Goal: Information Seeking & Learning: Learn about a topic

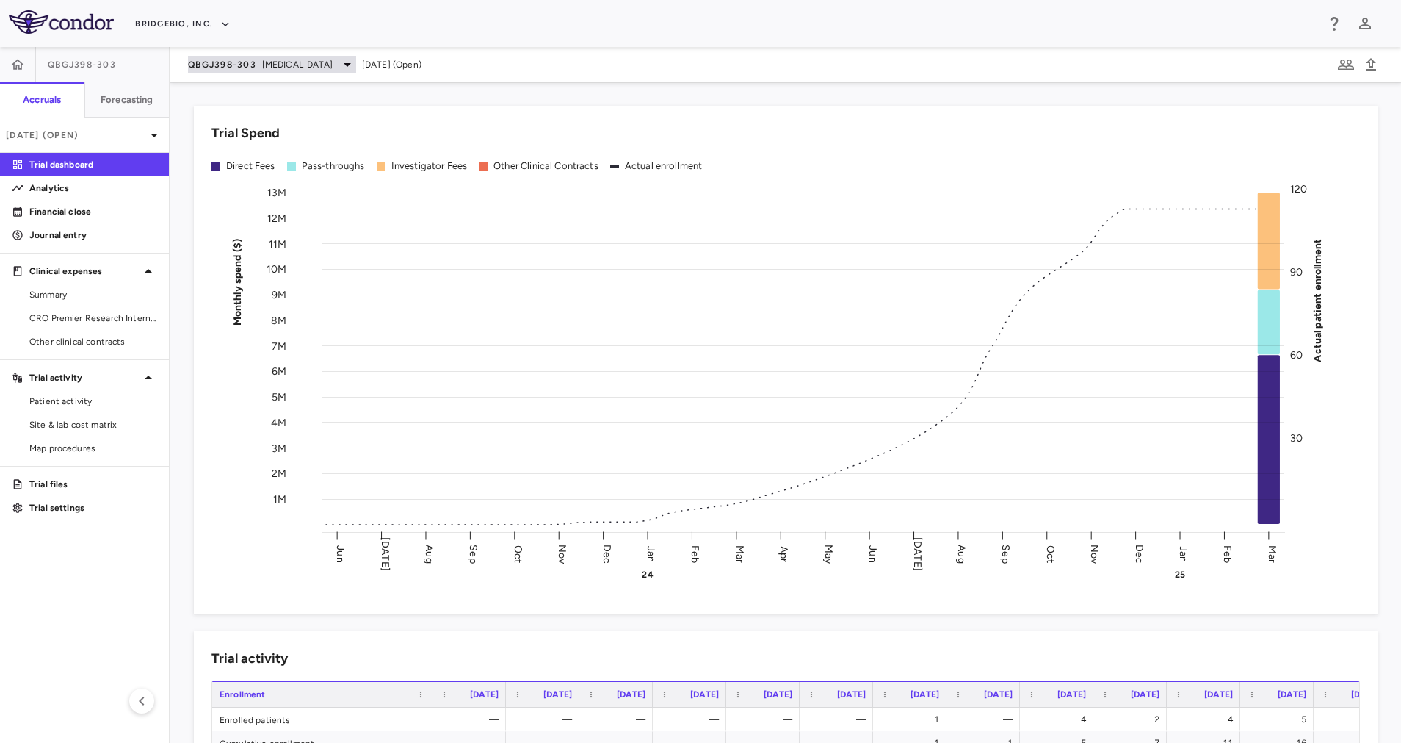
click at [339, 72] on icon at bounding box center [348, 65] width 18 height 18
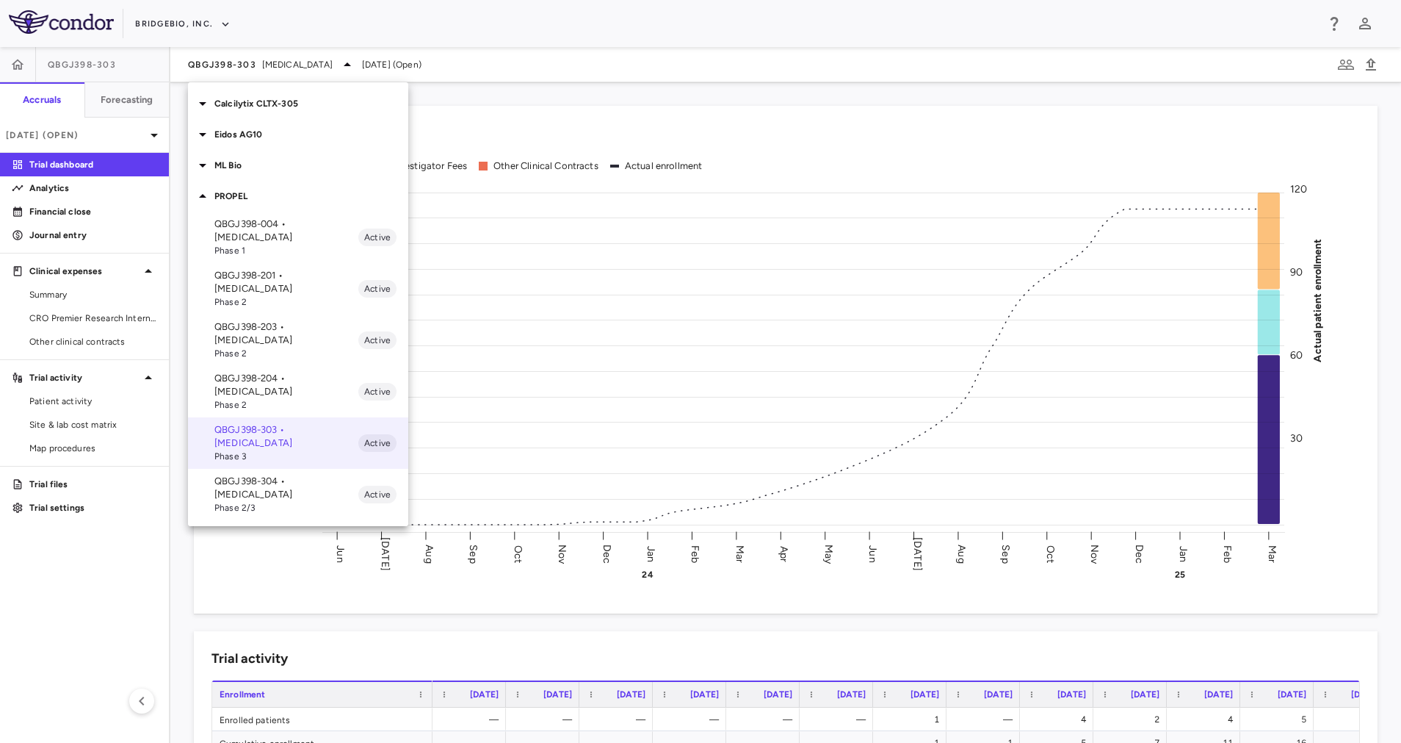
click at [310, 228] on p "QBGJ398-004 • [MEDICAL_DATA]" at bounding box center [286, 230] width 144 height 26
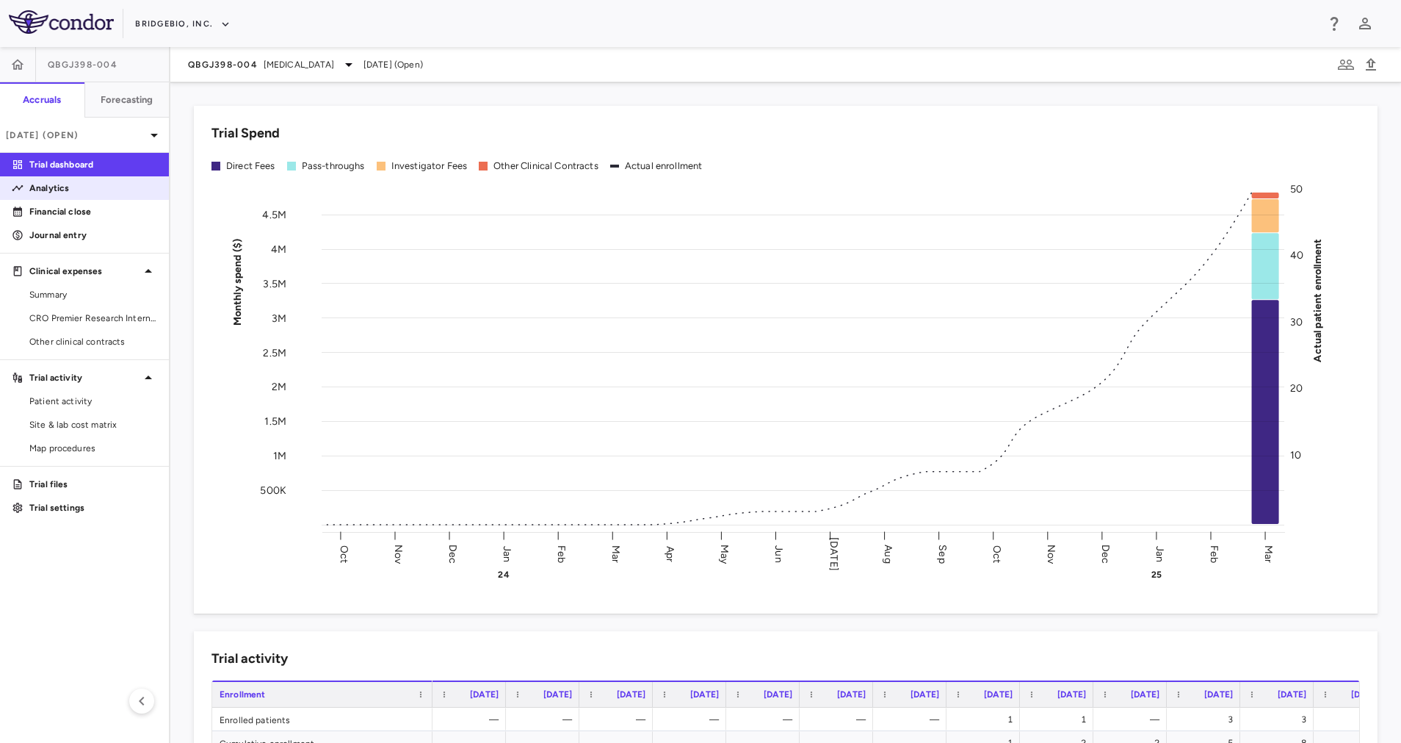
click at [68, 185] on p "Analytics" at bounding box center [93, 187] width 128 height 13
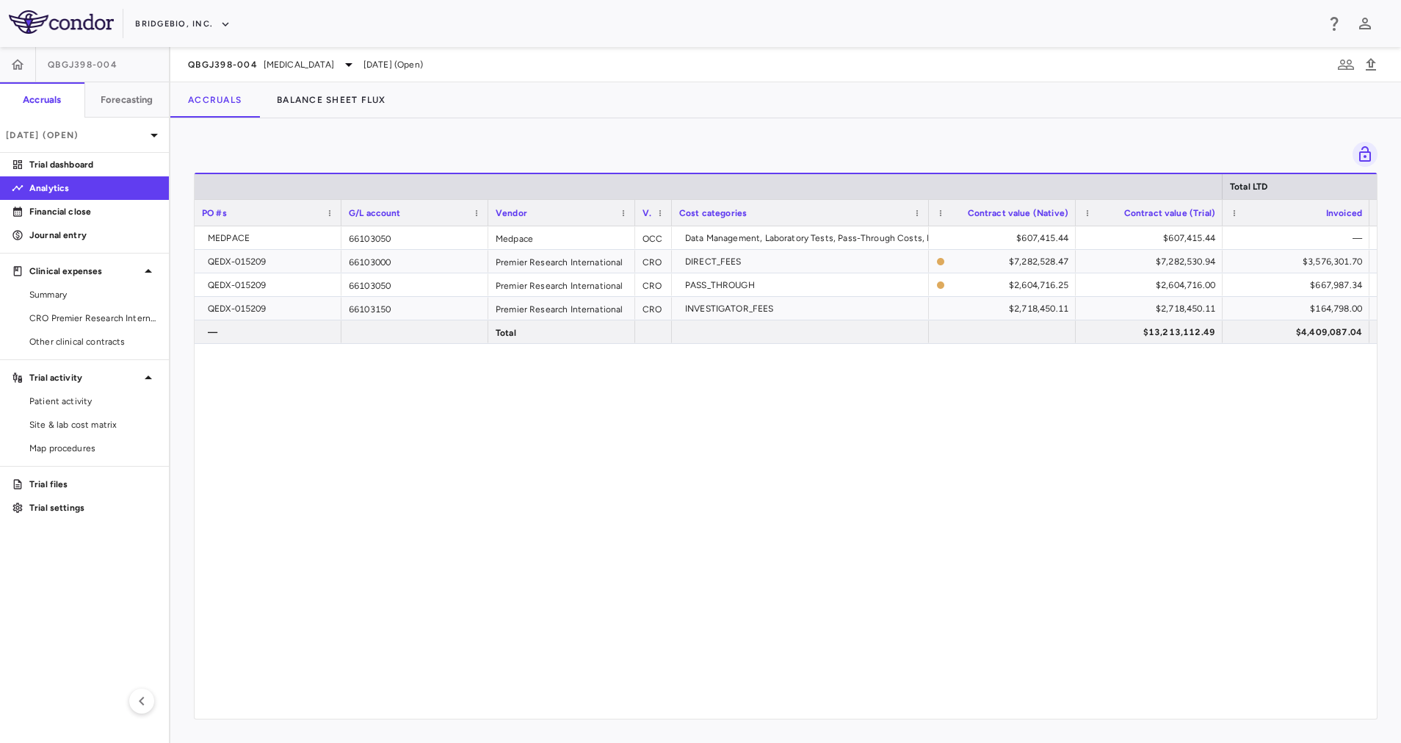
click at [668, 440] on div "MEDPACE 66103050 Medpace OCC Data Management, Laboratory Tests, Pass-Through Co…" at bounding box center [786, 463] width 1183 height 475
click at [300, 62] on span "[MEDICAL_DATA]" at bounding box center [299, 64] width 71 height 13
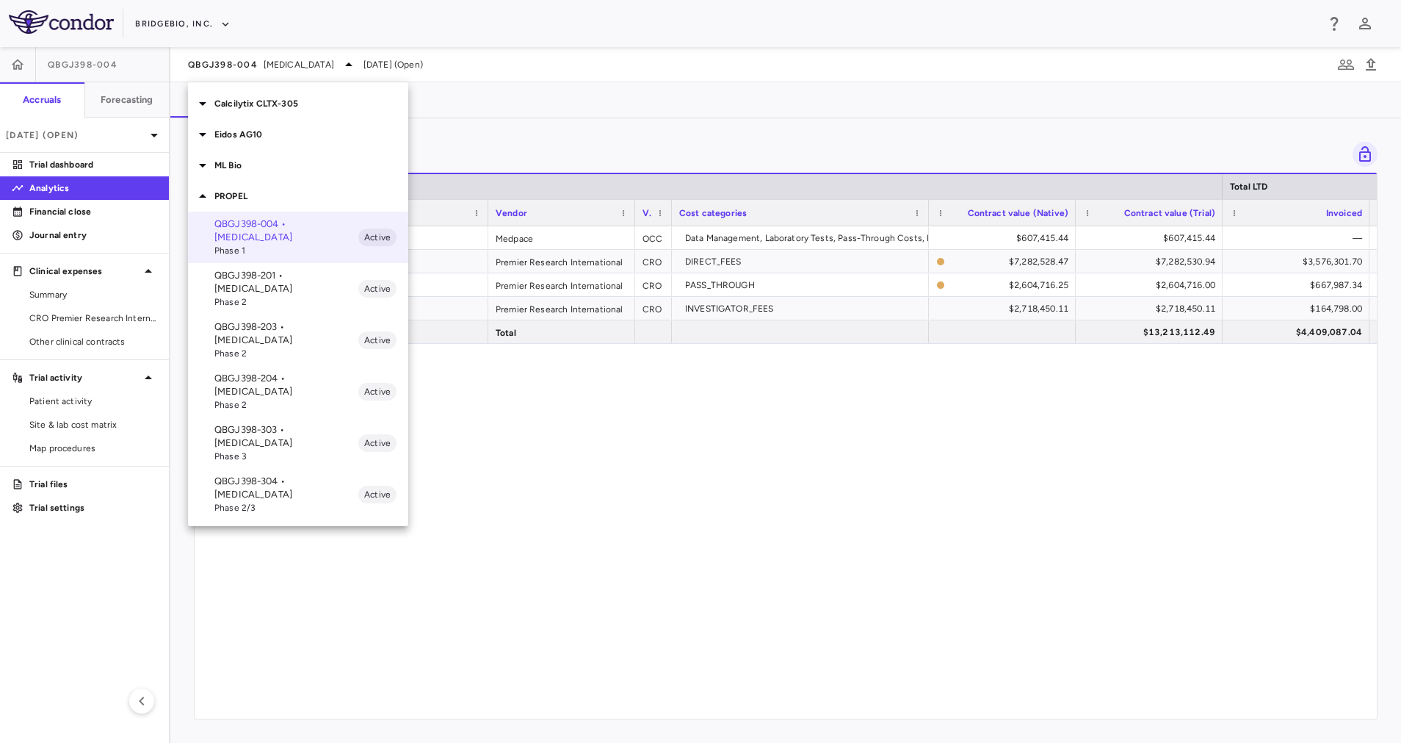
click at [321, 450] on span "Phase 3" at bounding box center [286, 456] width 144 height 13
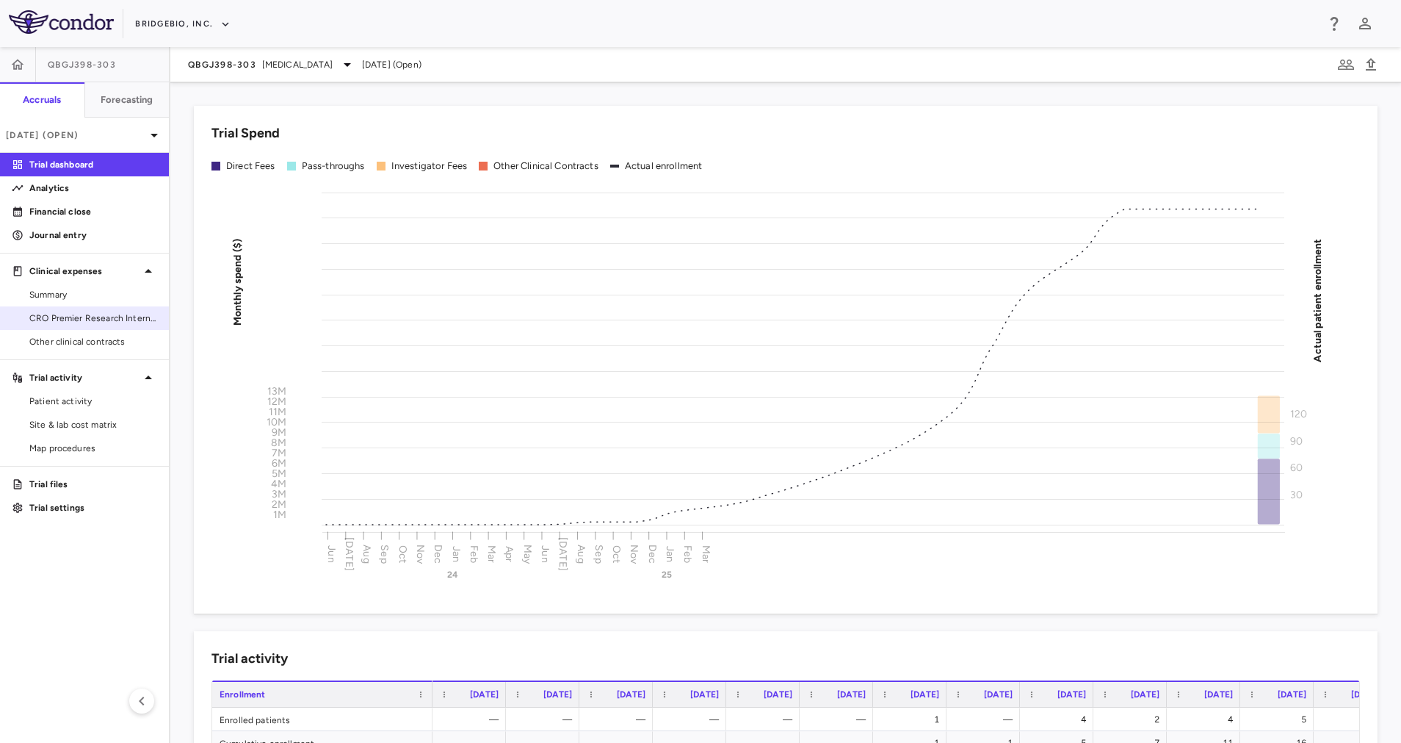
click at [101, 315] on span "CRO Premier Research International LLC" at bounding box center [93, 317] width 128 height 13
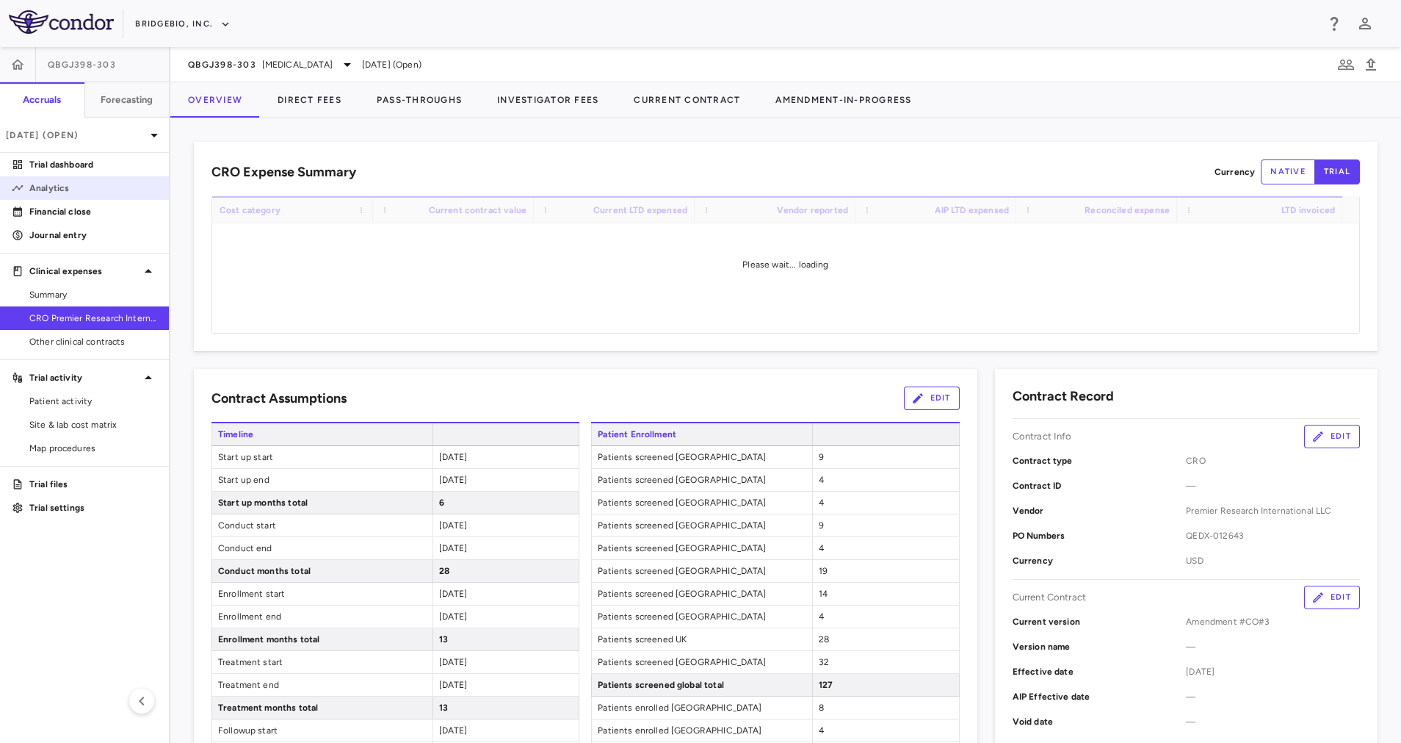
click at [112, 190] on p "Analytics" at bounding box center [93, 187] width 128 height 13
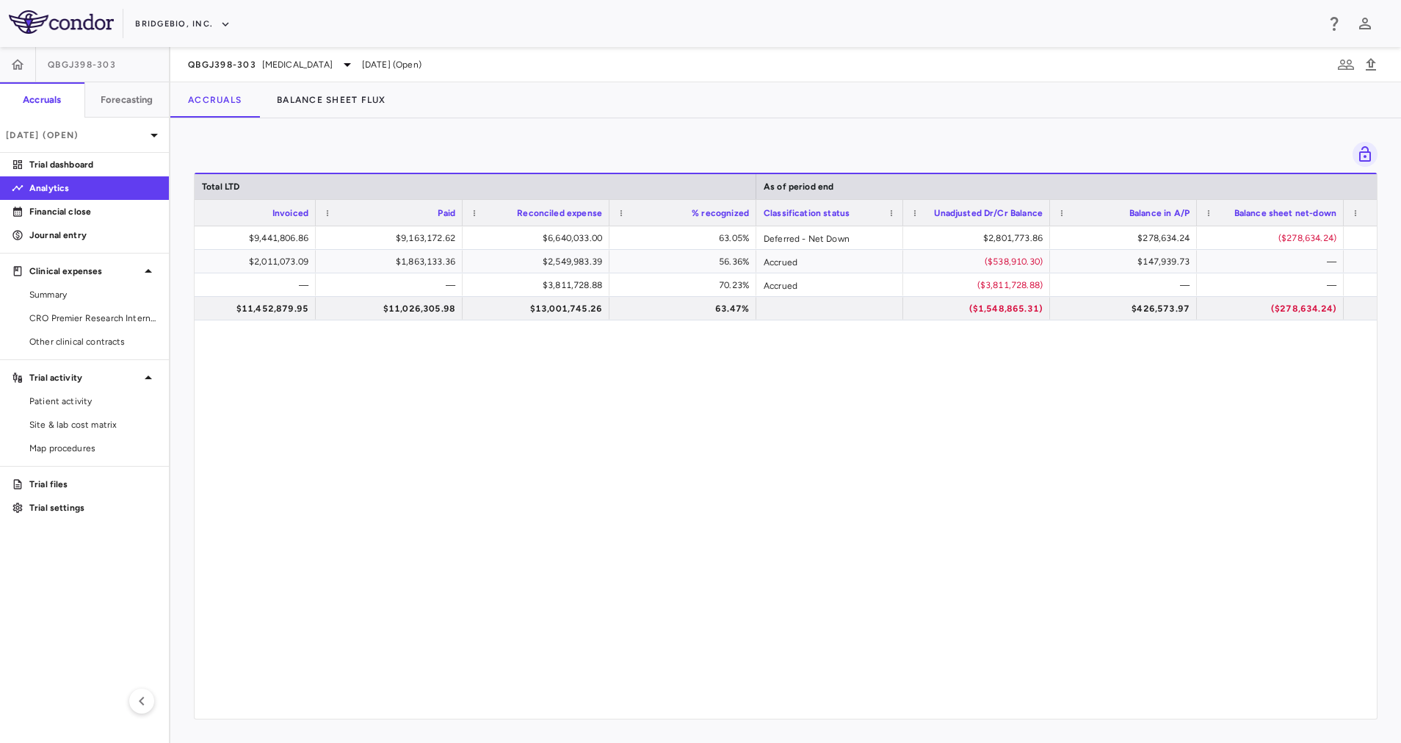
scroll to position [0, 966]
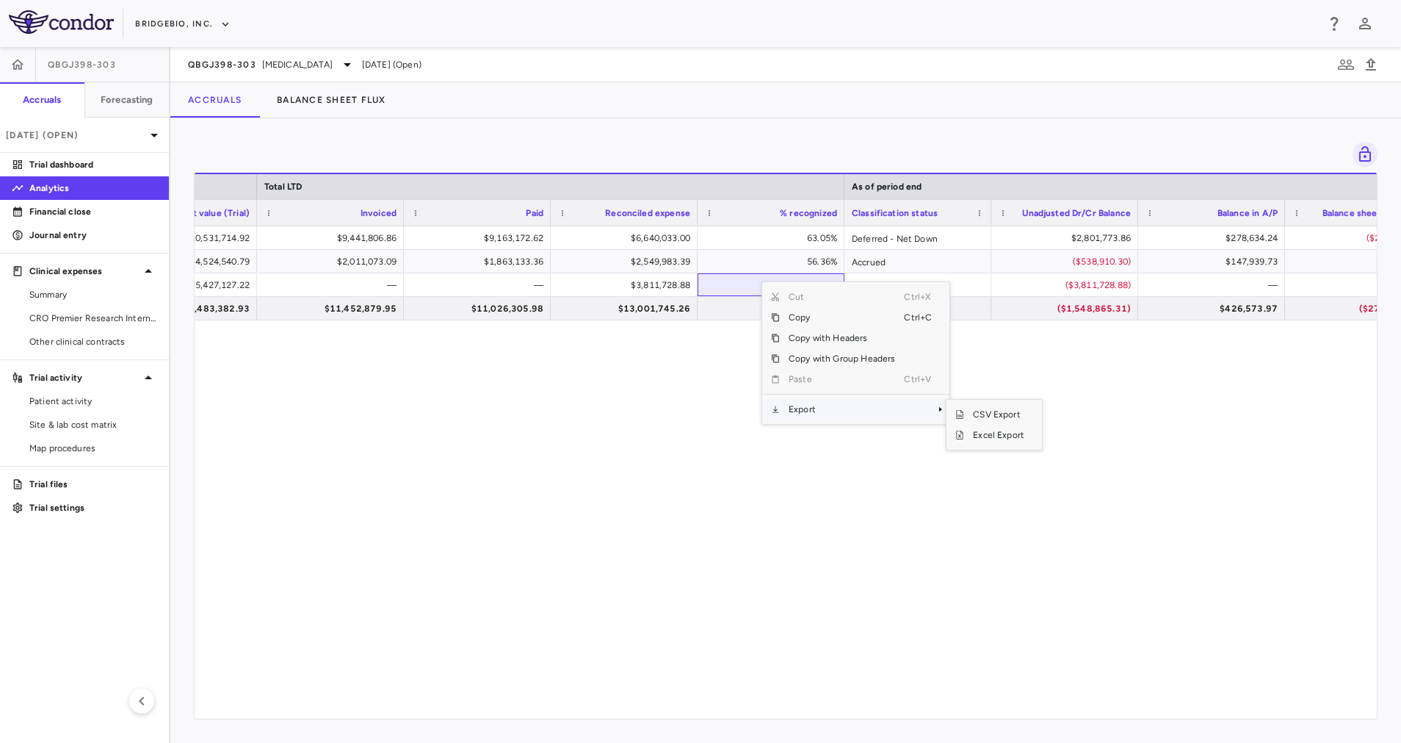
click at [827, 410] on span "Export" at bounding box center [842, 409] width 124 height 21
click at [1002, 440] on span "Excel Export" at bounding box center [998, 435] width 69 height 21
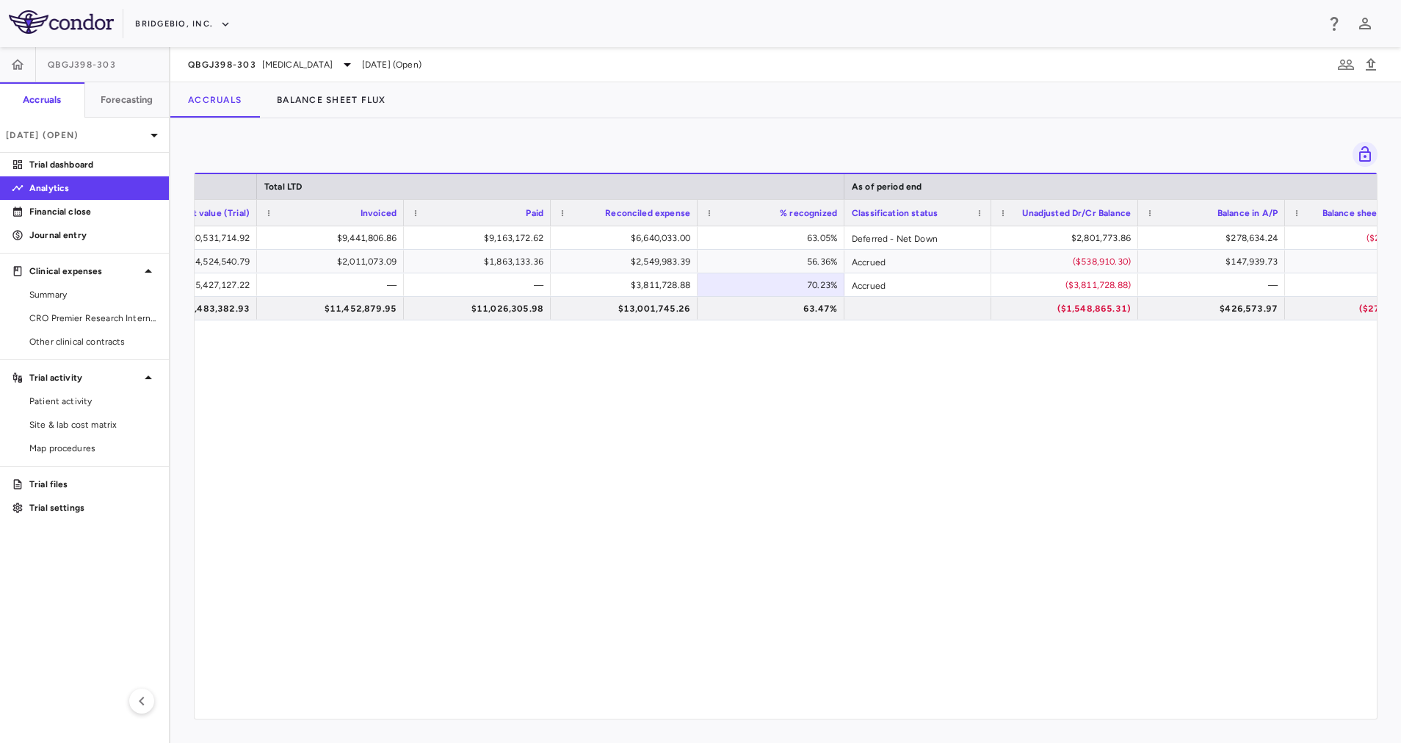
click at [388, 130] on div "Drag here to set row groups Drag here to set column labels Total LTD As of peri…" at bounding box center [785, 430] width 1231 height 624
click at [327, 73] on div "QBGJ398-303 [MEDICAL_DATA]" at bounding box center [272, 65] width 168 height 18
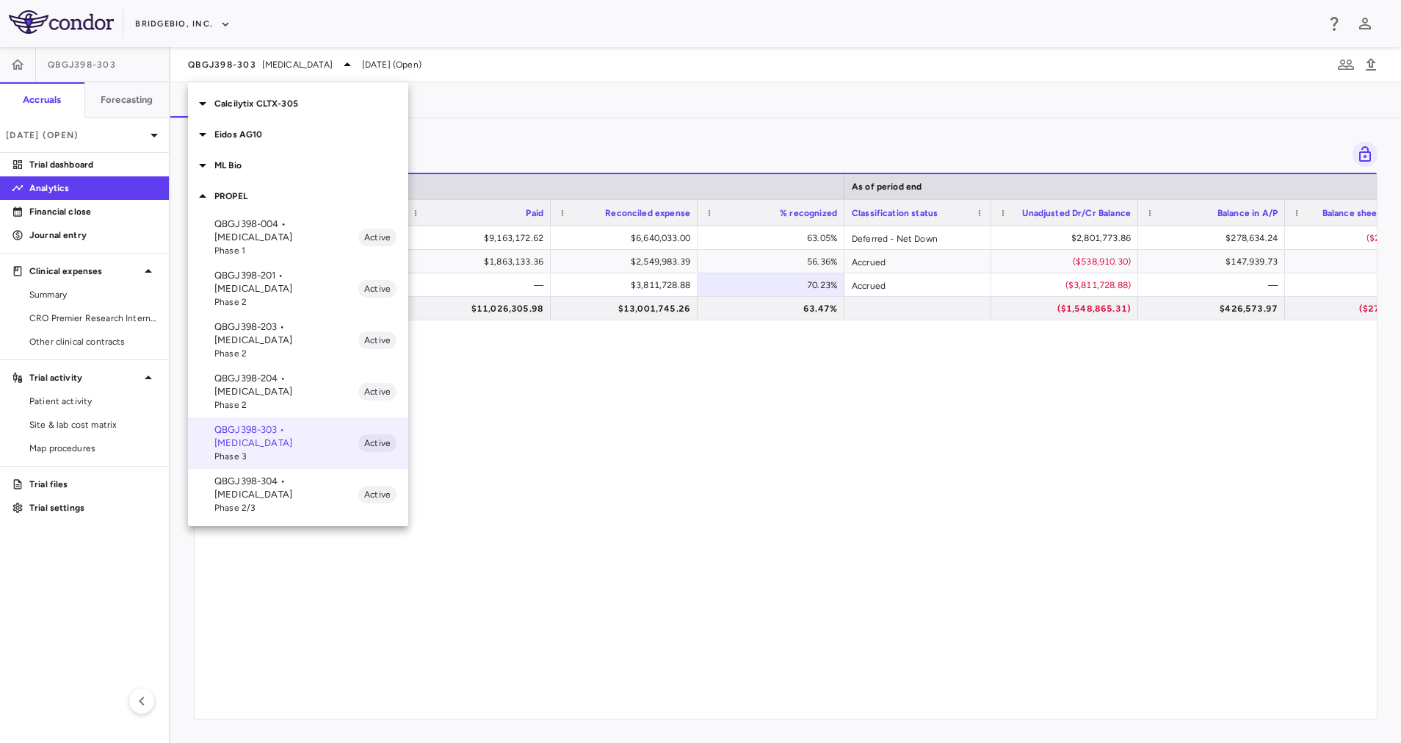
click at [286, 474] on p "QBGJ398-304 • [MEDICAL_DATA]" at bounding box center [286, 487] width 144 height 26
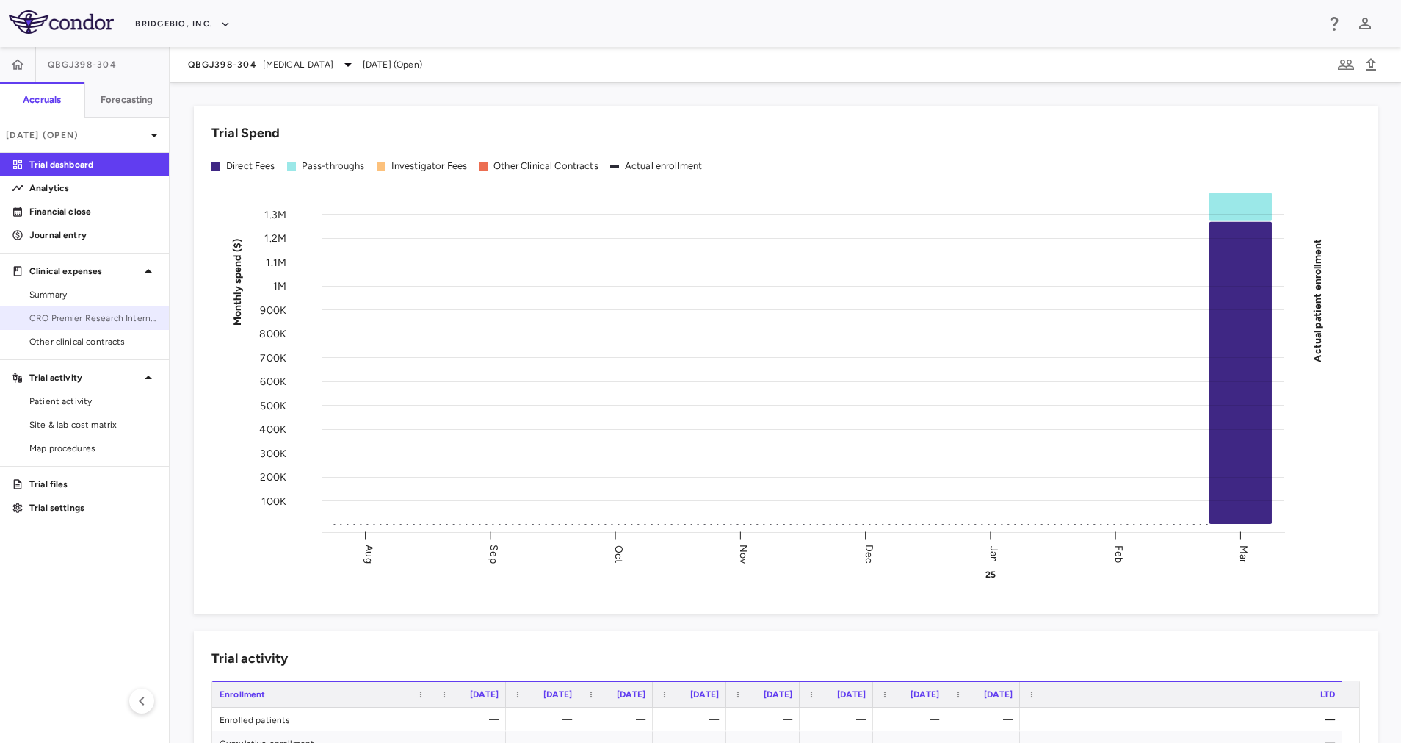
click at [92, 316] on span "CRO Premier Research International LLC" at bounding box center [93, 317] width 128 height 13
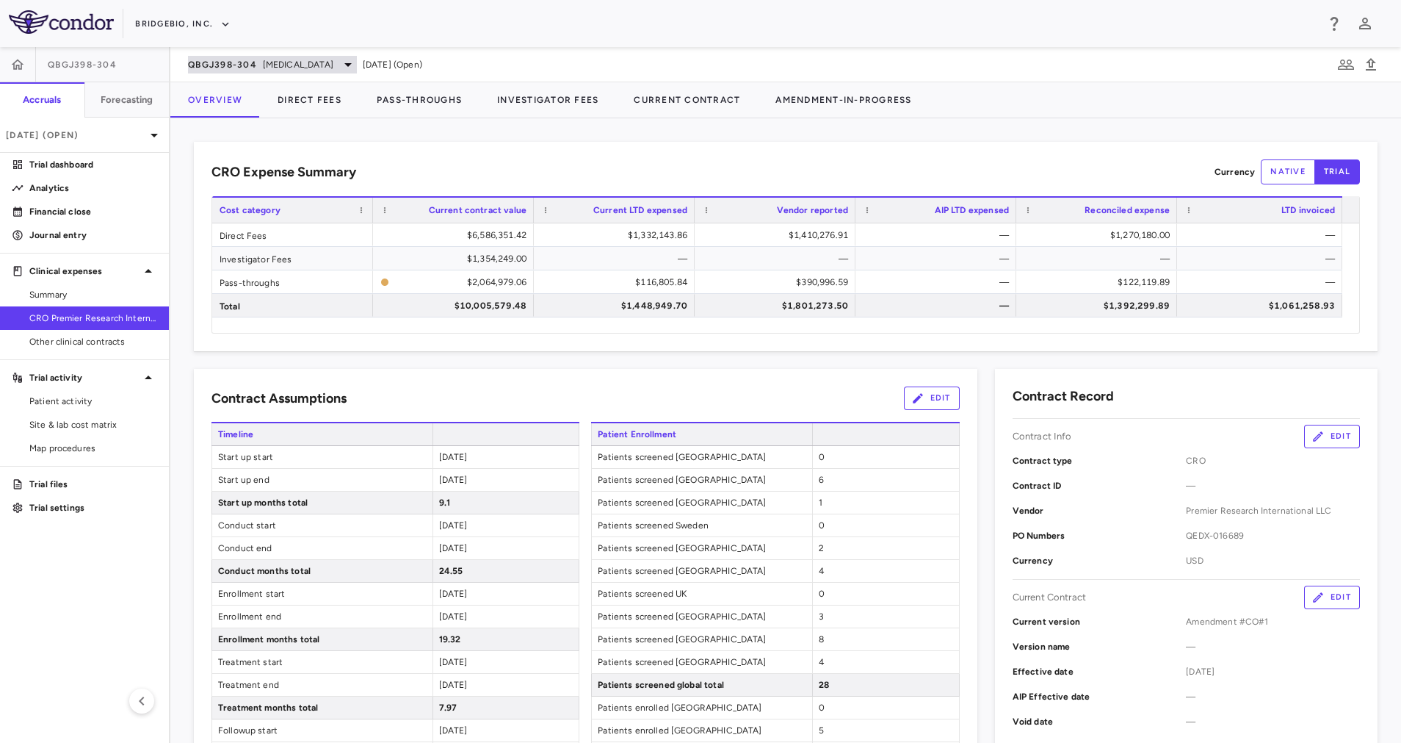
click at [322, 55] on div "QBGJ398-304 [MEDICAL_DATA] [DATE] (Open)" at bounding box center [785, 64] width 1231 height 35
click at [331, 70] on span "[MEDICAL_DATA]" at bounding box center [298, 64] width 71 height 13
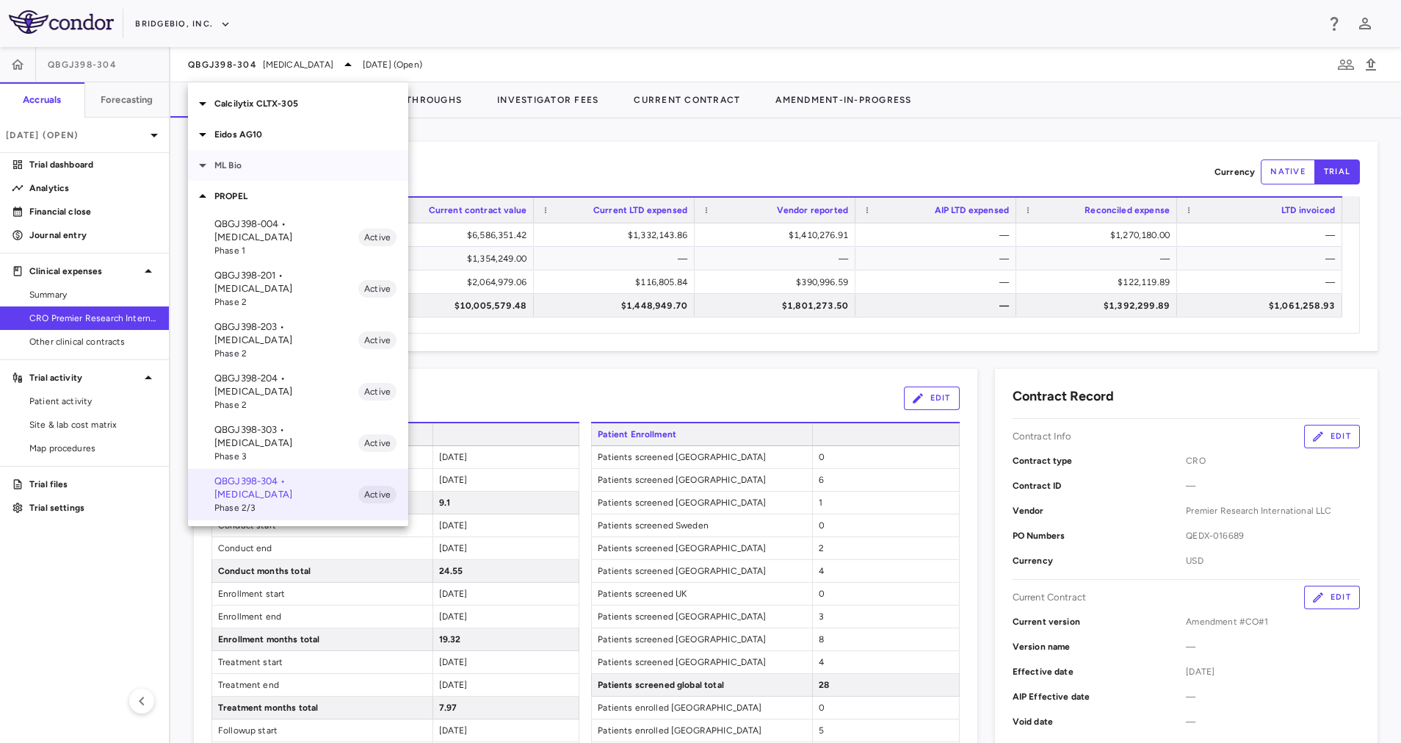
click at [316, 171] on p "ML Bio" at bounding box center [311, 165] width 194 height 13
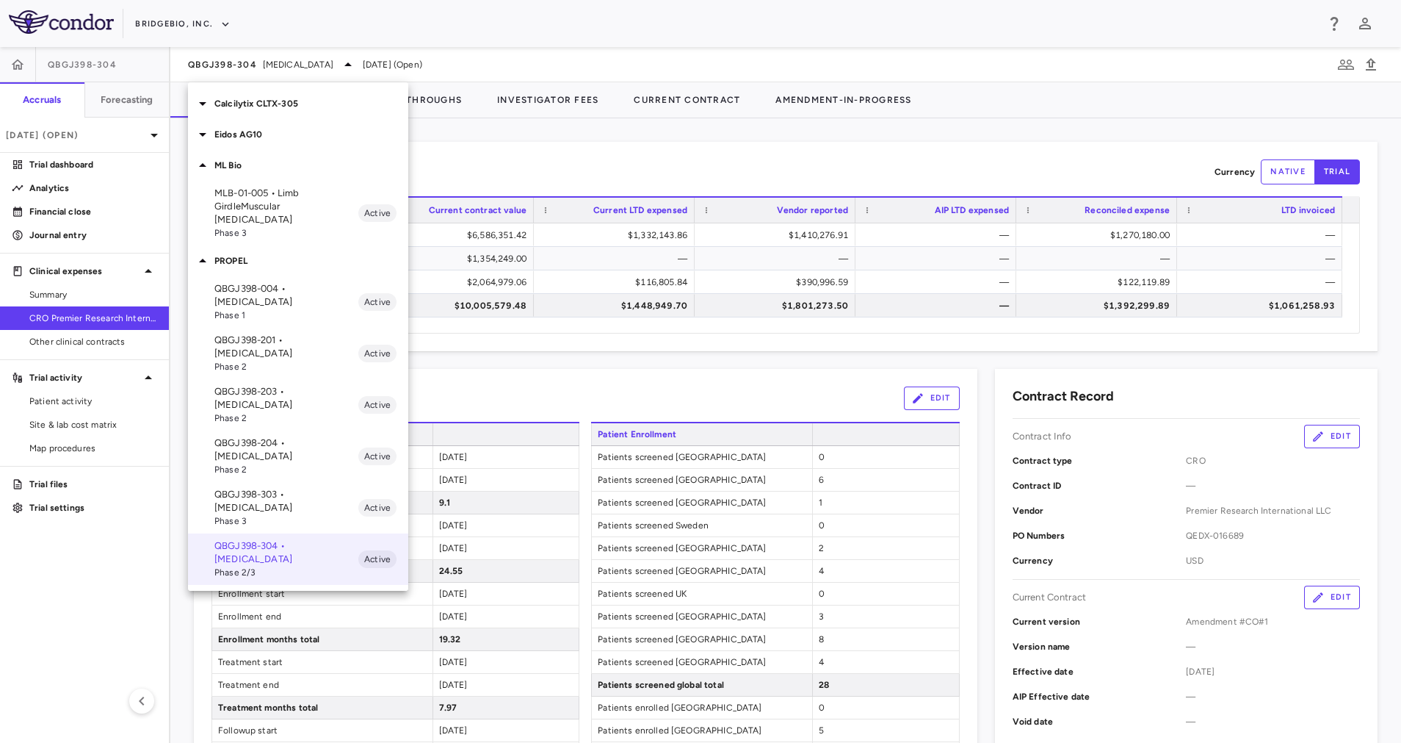
click at [293, 201] on p "MLB-01-005 • Limb GirdleMuscular [MEDICAL_DATA]" at bounding box center [286, 207] width 144 height 40
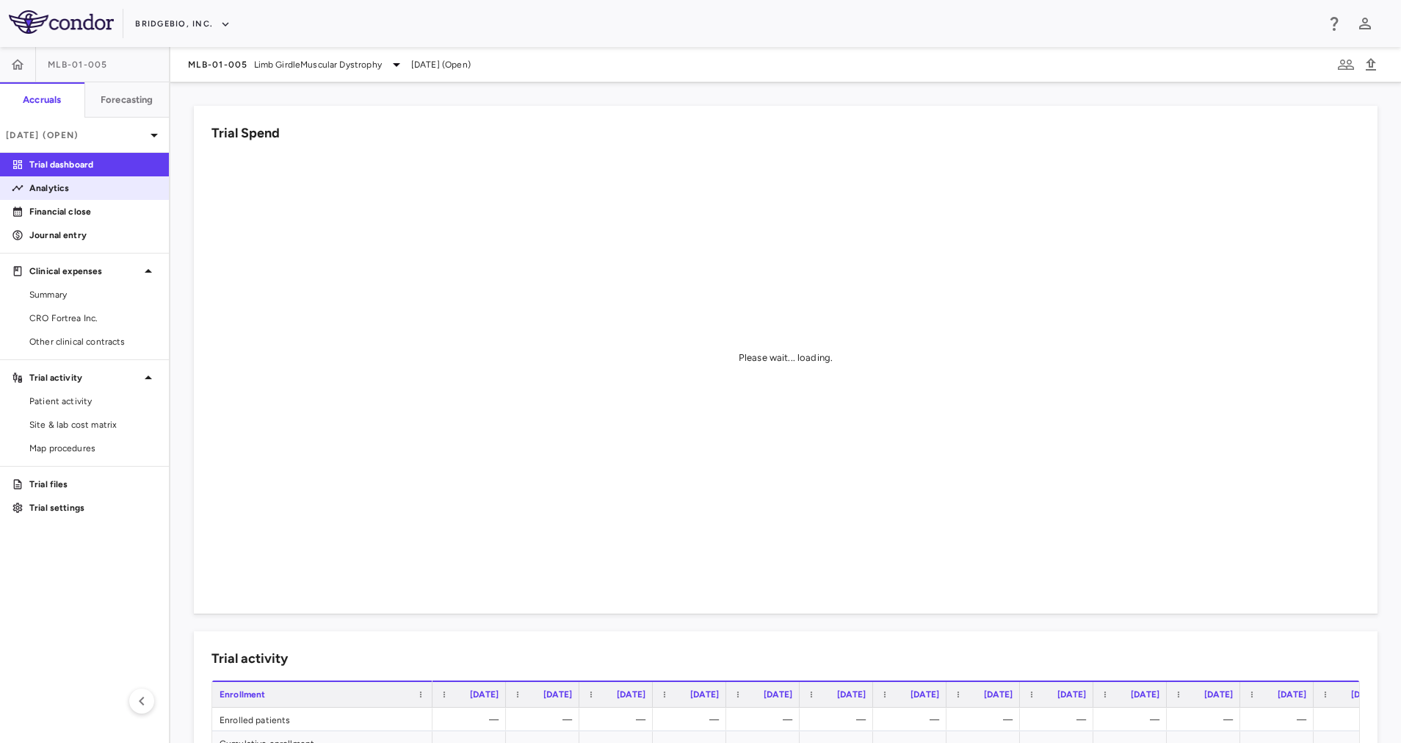
click at [91, 188] on p "Analytics" at bounding box center [93, 187] width 128 height 13
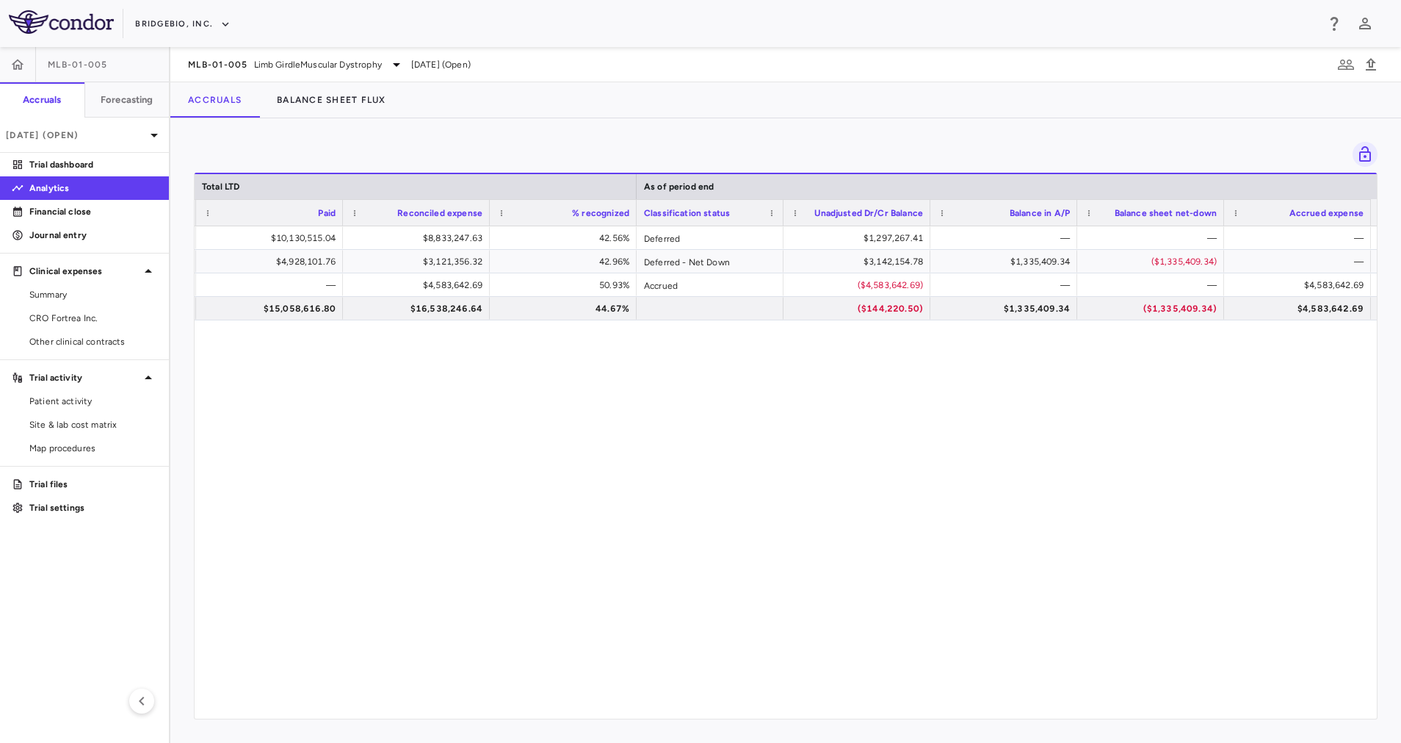
scroll to position [0, 683]
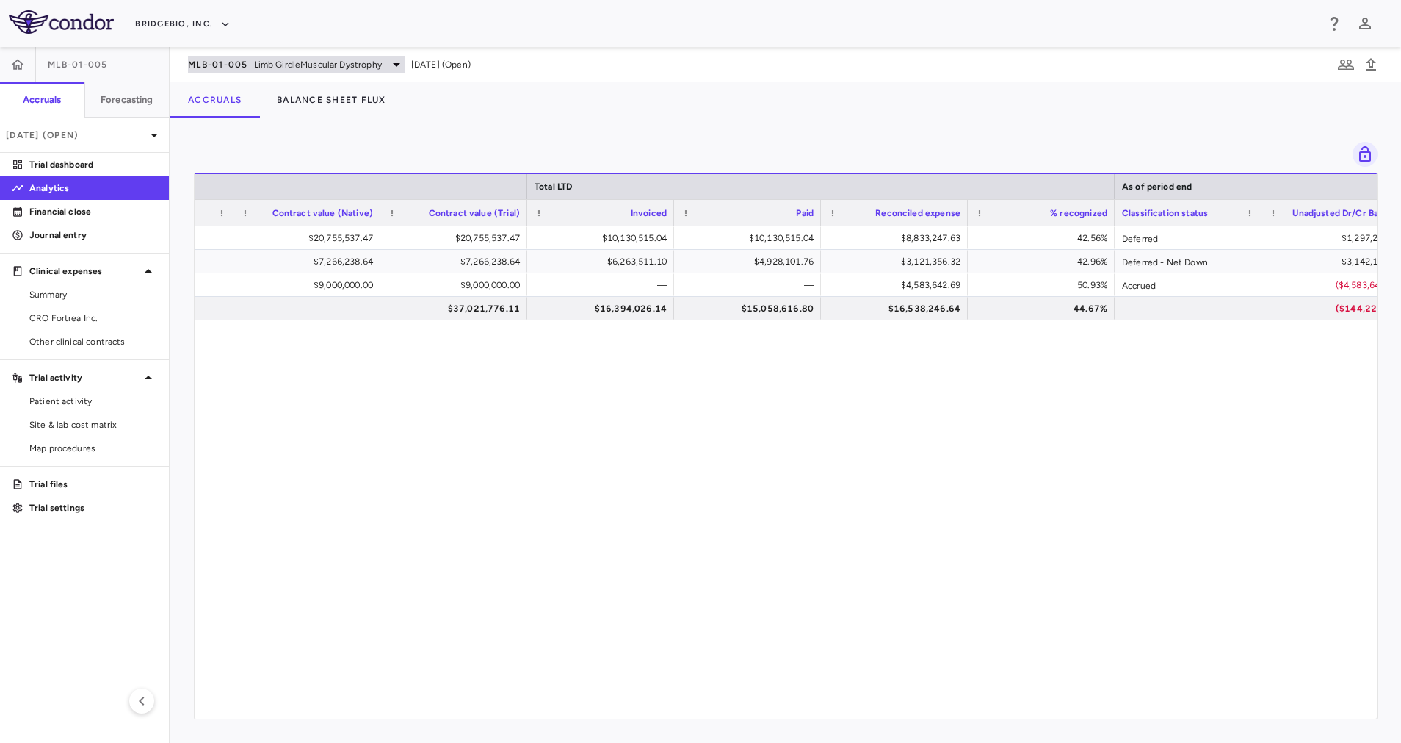
click at [337, 66] on span "Limb GirdleMuscular Dystrophy" at bounding box center [318, 64] width 128 height 13
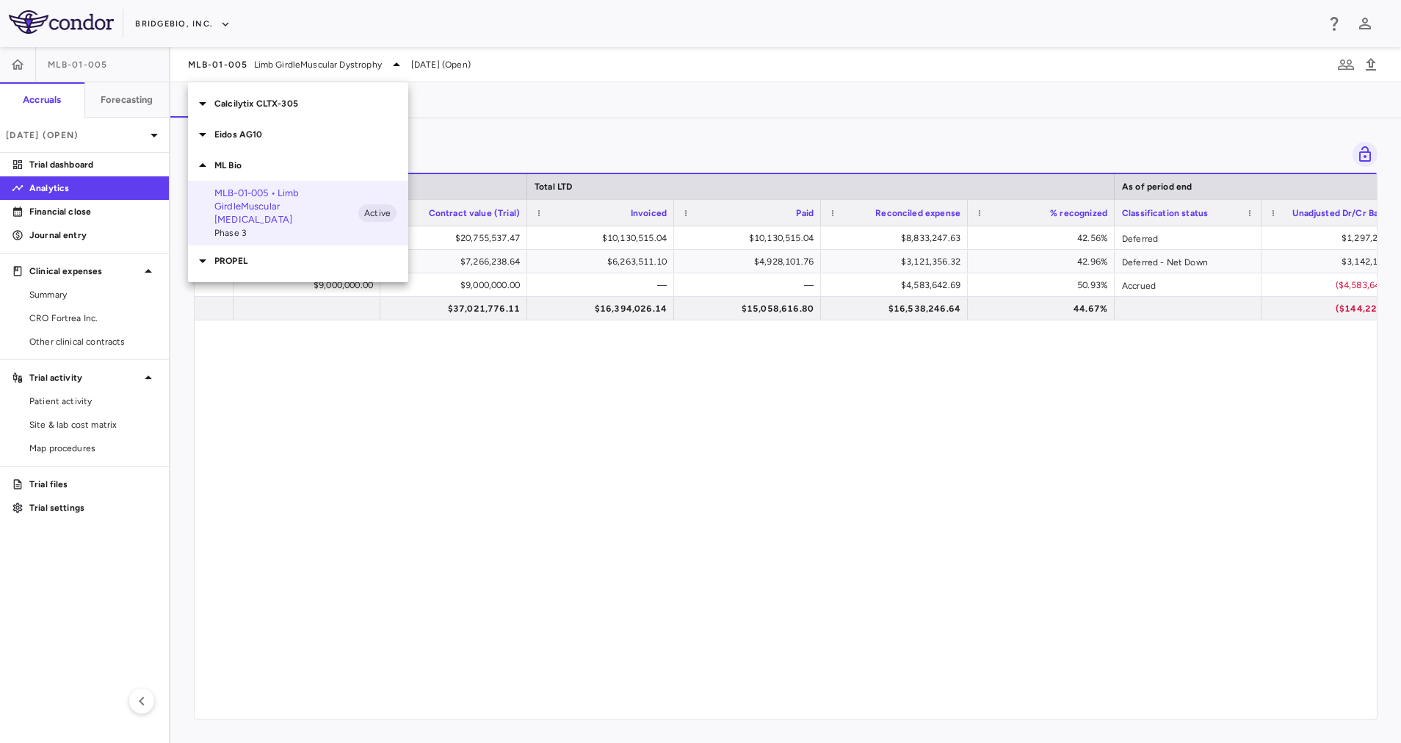
click at [278, 263] on nav "Calcilytix CLTX-305 Eidos AG10 ML Bio MLB-01-005 • Limb GirdleMuscular [MEDICAL…" at bounding box center [298, 182] width 220 height 200
click at [282, 245] on div "PROPEL" at bounding box center [298, 260] width 220 height 31
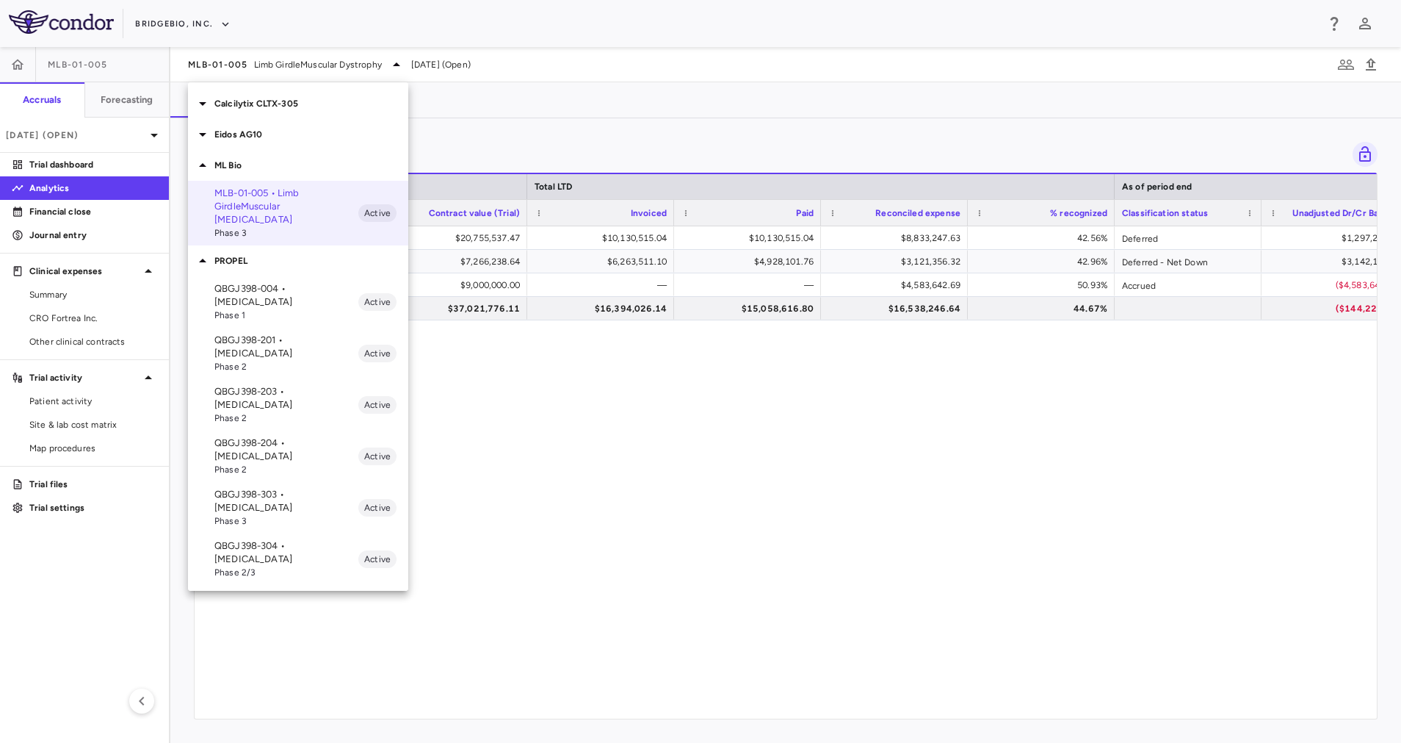
click at [277, 290] on p "QBGJ398-004 • [MEDICAL_DATA]" at bounding box center [286, 295] width 144 height 26
